Goal: Information Seeking & Learning: Learn about a topic

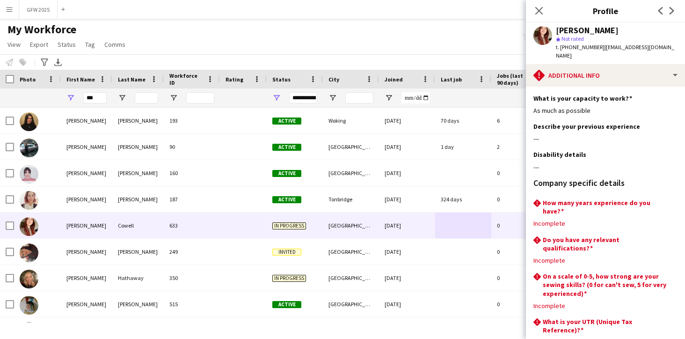
scroll to position [46, 0]
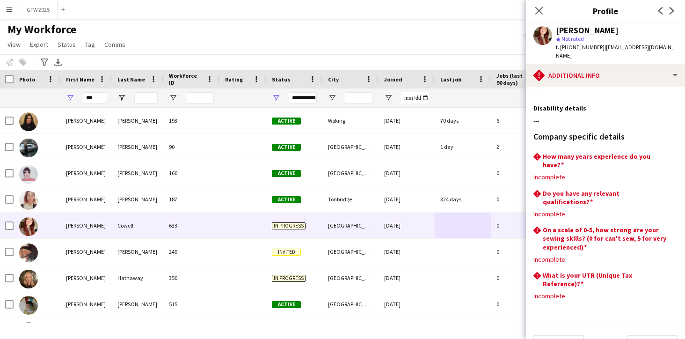
click at [10, 9] on app-icon "Menu" at bounding box center [9, 9] width 7 height 7
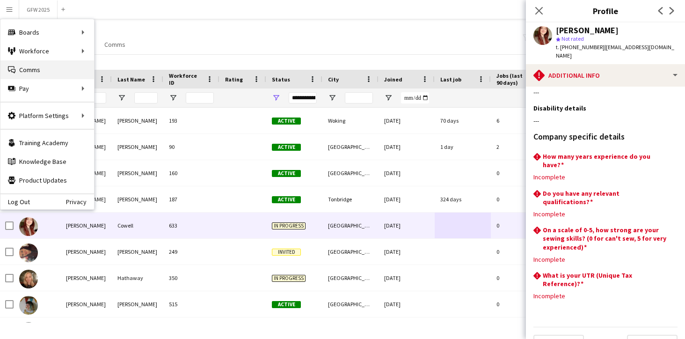
click at [38, 69] on link "Comms Comms" at bounding box center [47, 69] width 94 height 19
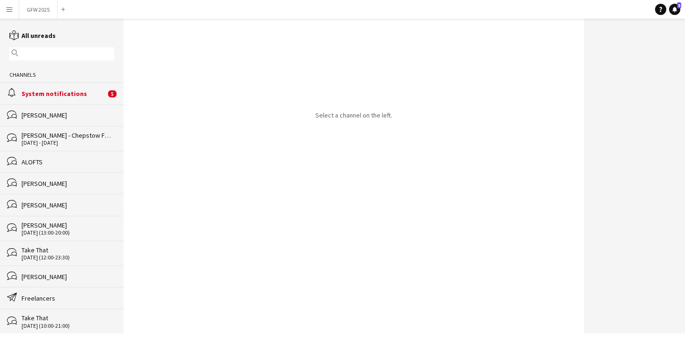
click at [8, 7] on app-icon "Menu" at bounding box center [9, 9] width 7 height 7
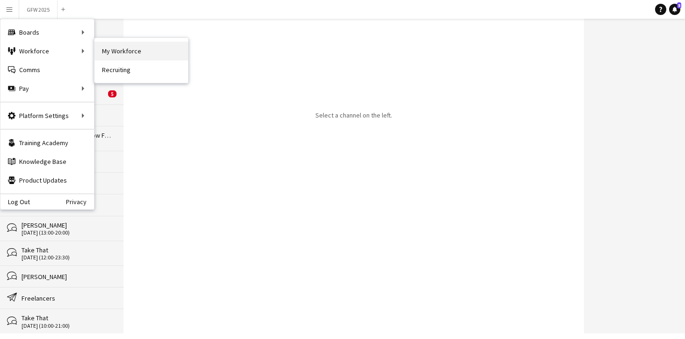
click at [114, 48] on link "My Workforce" at bounding box center [142, 51] width 94 height 19
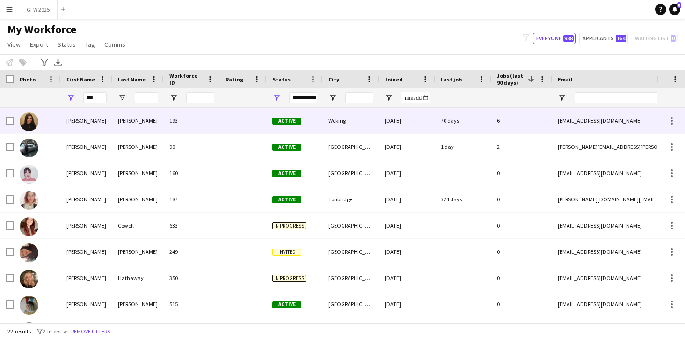
click at [487, 119] on div "70 days" at bounding box center [463, 121] width 56 height 26
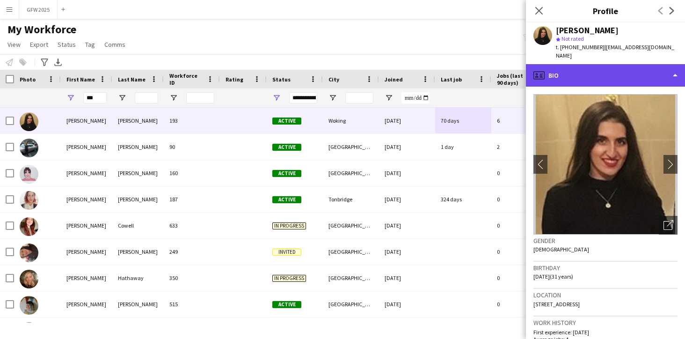
click at [647, 65] on div "profile Bio" at bounding box center [605, 75] width 159 height 22
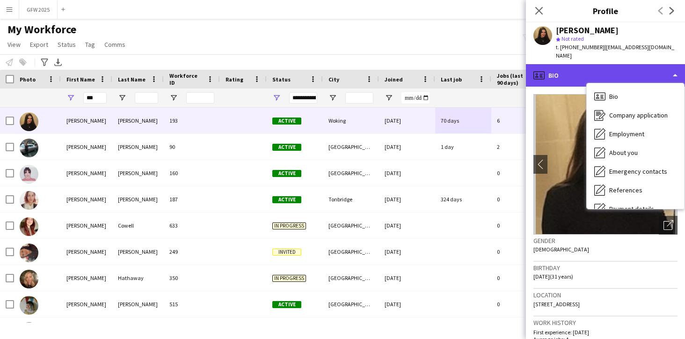
click at [647, 65] on div "profile Bio" at bounding box center [605, 75] width 159 height 22
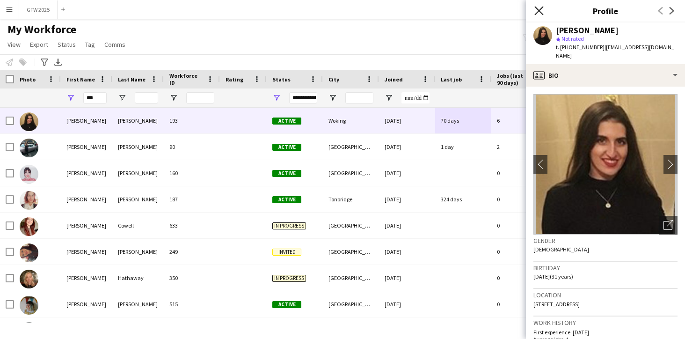
click at [539, 14] on icon "Close pop-in" at bounding box center [538, 10] width 9 height 9
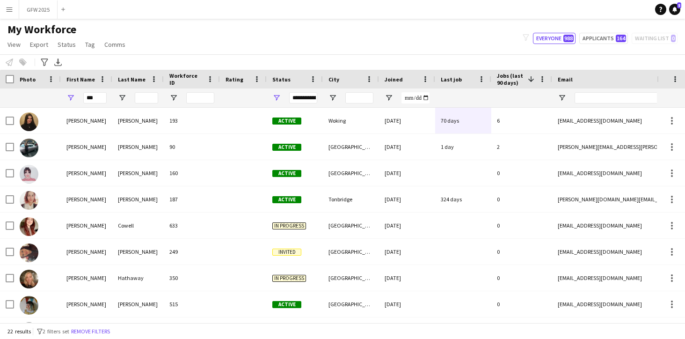
click at [308, 95] on div "**********" at bounding box center [303, 97] width 28 height 11
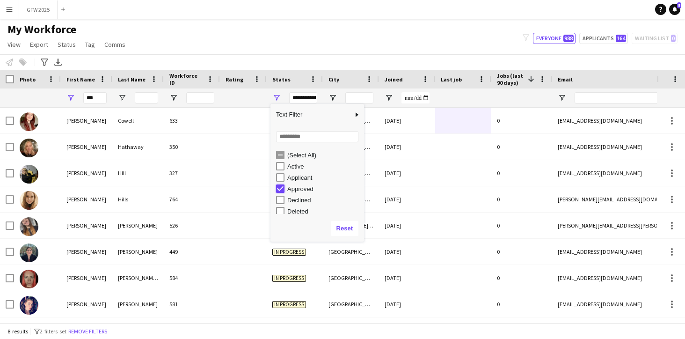
type input "**********"
click at [294, 72] on div "Status" at bounding box center [289, 79] width 34 height 14
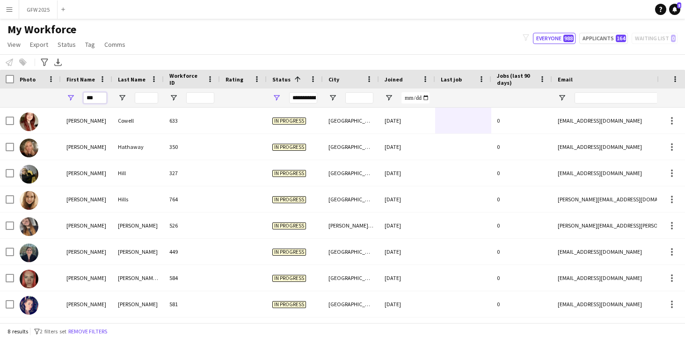
click at [99, 99] on input "***" at bounding box center [94, 97] width 23 height 11
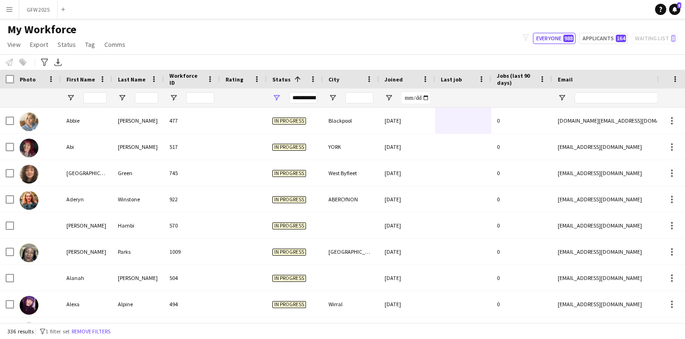
click at [314, 98] on div "**********" at bounding box center [303, 97] width 28 height 11
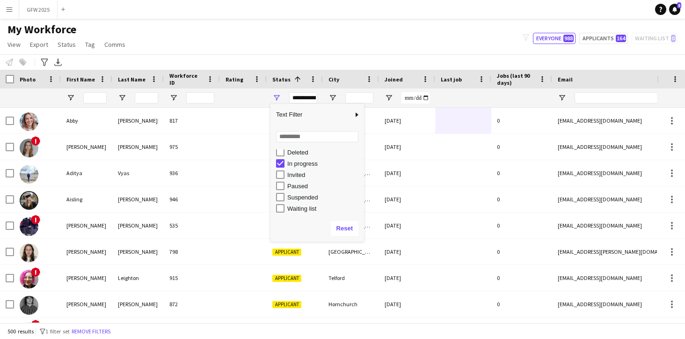
scroll to position [59, 0]
type input "**********"
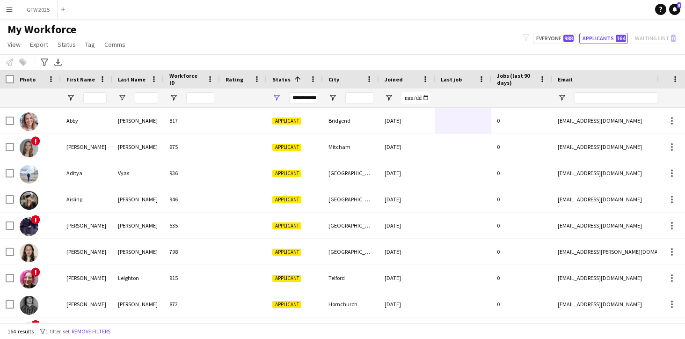
click at [241, 98] on div at bounding box center [244, 97] width 36 height 19
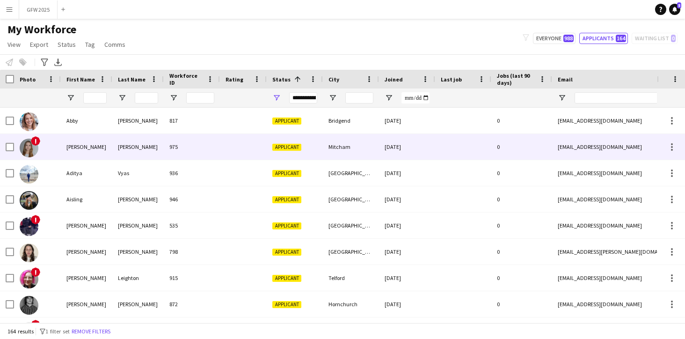
click at [259, 151] on div at bounding box center [243, 147] width 47 height 26
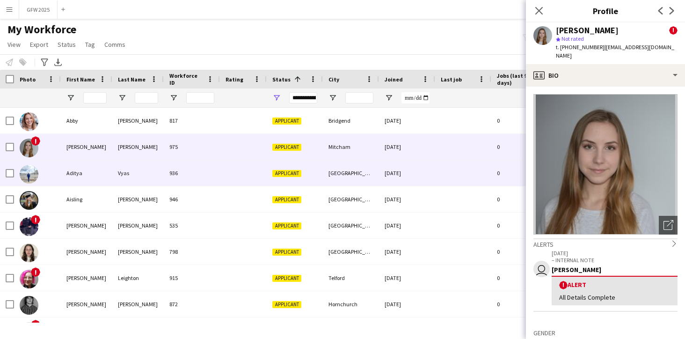
click at [434, 174] on div "[DATE]" at bounding box center [407, 173] width 56 height 26
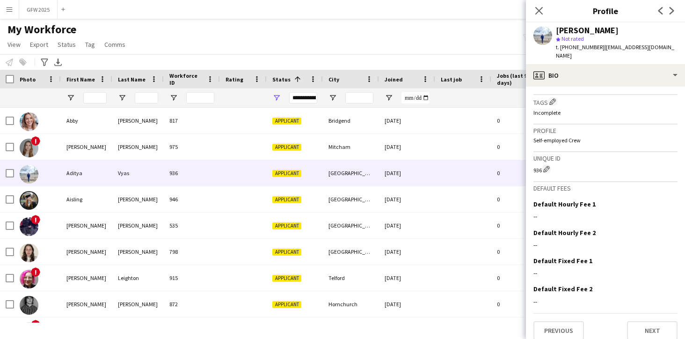
scroll to position [333, 0]
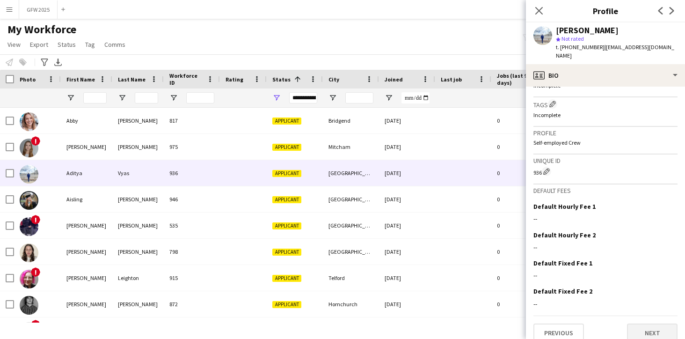
click at [657, 323] on button "Next" at bounding box center [652, 332] width 51 height 19
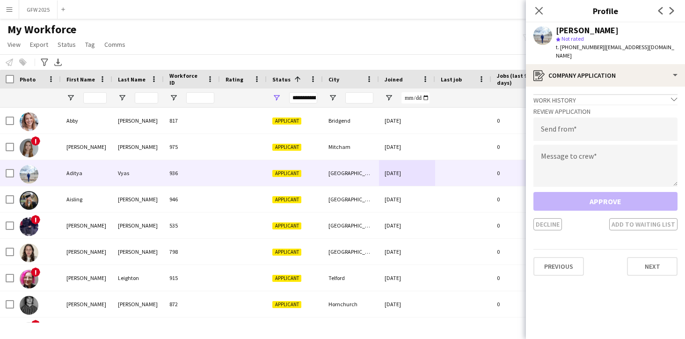
scroll to position [0, 0]
click at [646, 257] on button "Next" at bounding box center [652, 266] width 51 height 19
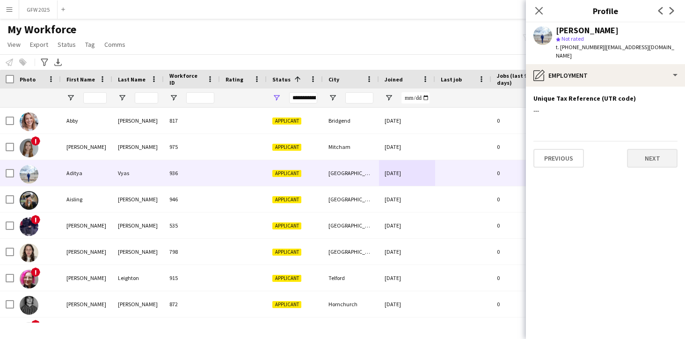
click at [639, 150] on button "Next" at bounding box center [652, 158] width 51 height 19
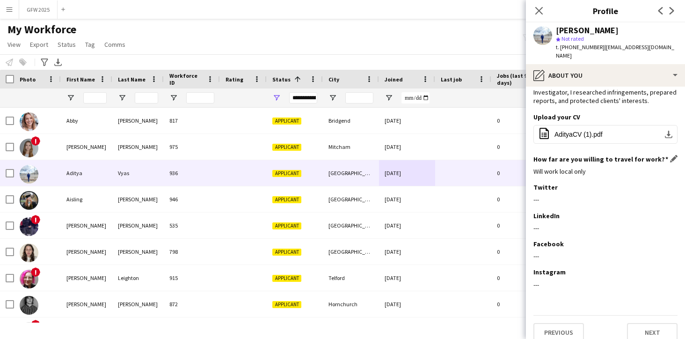
scroll to position [77, 0]
click at [564, 323] on button "Previous" at bounding box center [558, 332] width 51 height 19
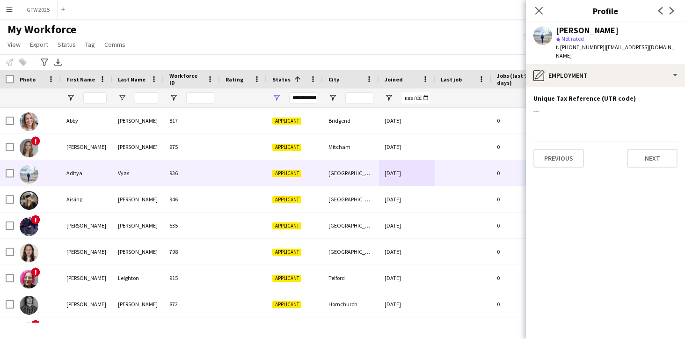
scroll to position [0, 0]
click at [666, 149] on button "Next" at bounding box center [652, 158] width 51 height 19
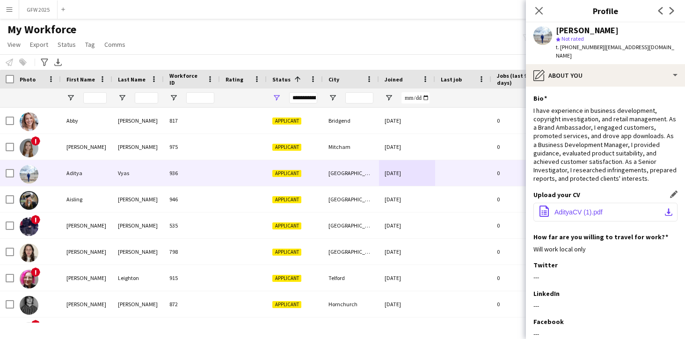
scroll to position [77, 0]
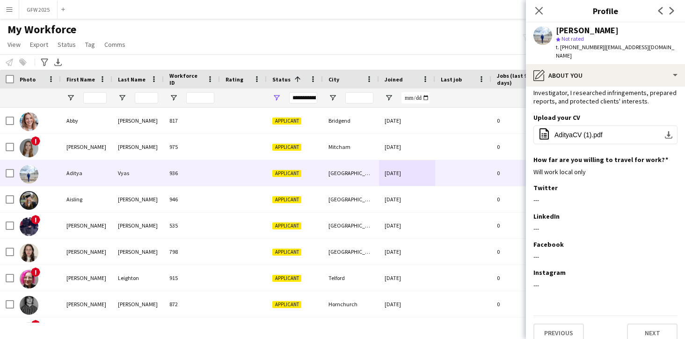
click at [655, 323] on button "Next" at bounding box center [652, 332] width 51 height 19
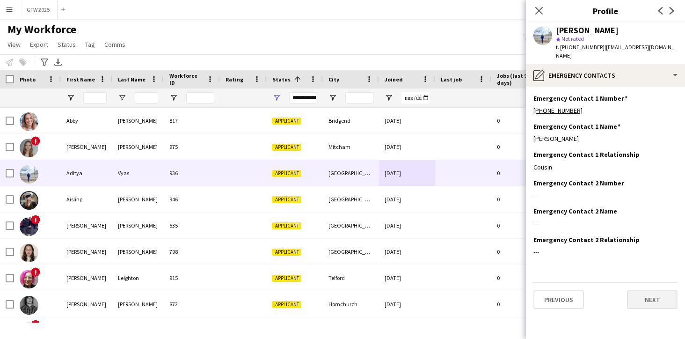
click at [649, 292] on button "Next" at bounding box center [652, 299] width 51 height 19
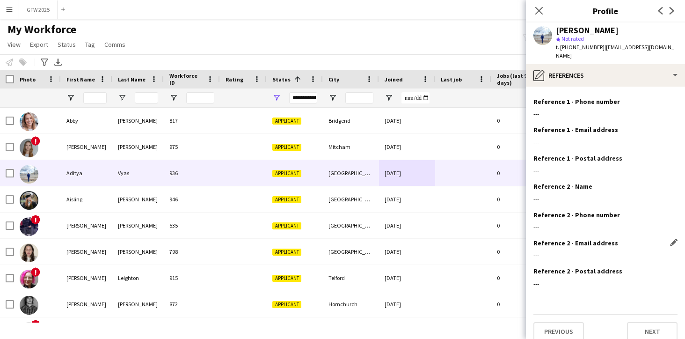
scroll to position [24, 0]
click at [652, 323] on button "Next" at bounding box center [652, 332] width 51 height 19
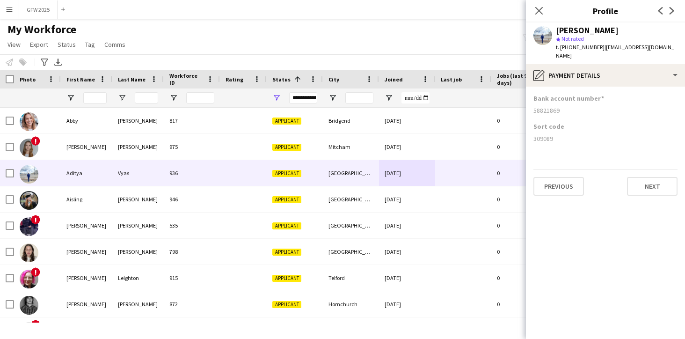
scroll to position [0, 0]
click at [645, 177] on button "Next" at bounding box center [652, 186] width 51 height 19
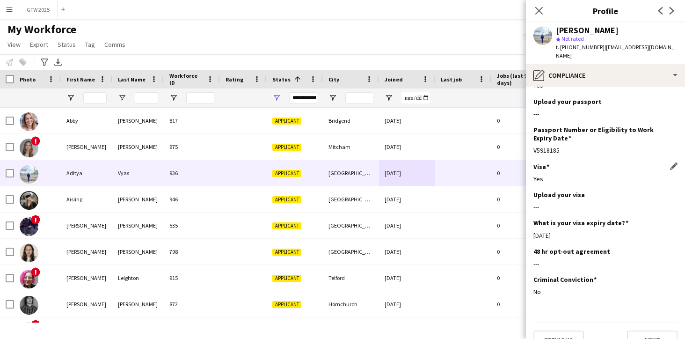
scroll to position [60, 0]
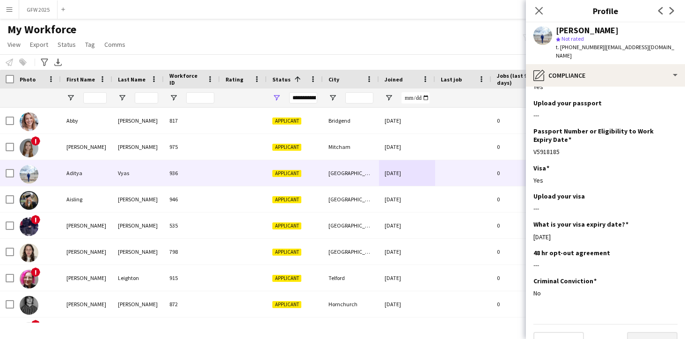
click at [667, 332] on button "Next" at bounding box center [652, 341] width 51 height 19
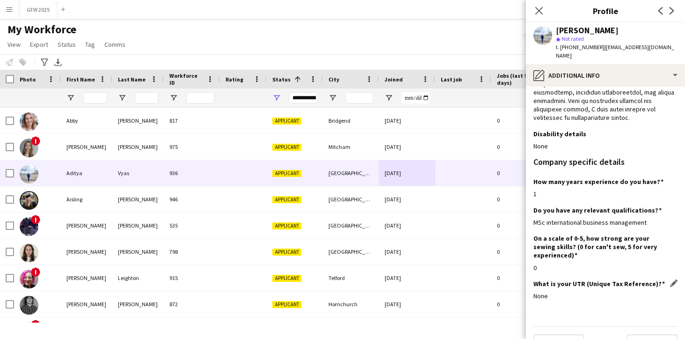
scroll to position [276, 0]
